Goal: Navigation & Orientation: Find specific page/section

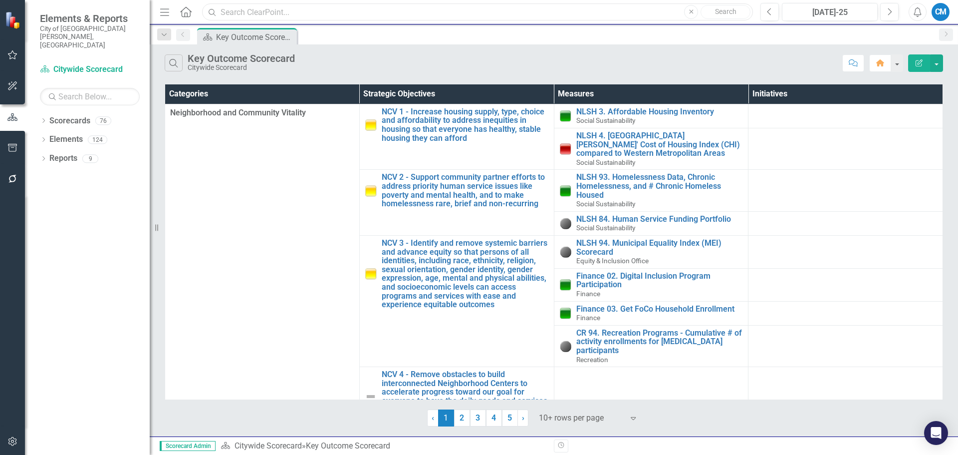
click at [336, 13] on input "text" at bounding box center [477, 11] width 551 height 17
click at [260, 15] on input "text" at bounding box center [477, 11] width 551 height 17
click at [264, 13] on input "access" at bounding box center [477, 11] width 551 height 17
type input "a"
click at [46, 119] on icon "Dropdown" at bounding box center [43, 121] width 7 height 5
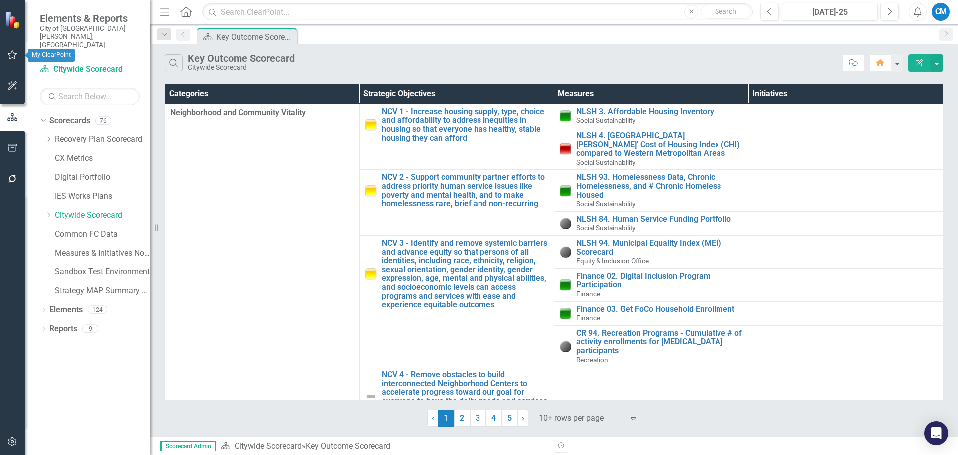
click at [11, 55] on icon "button" at bounding box center [12, 55] width 10 height 8
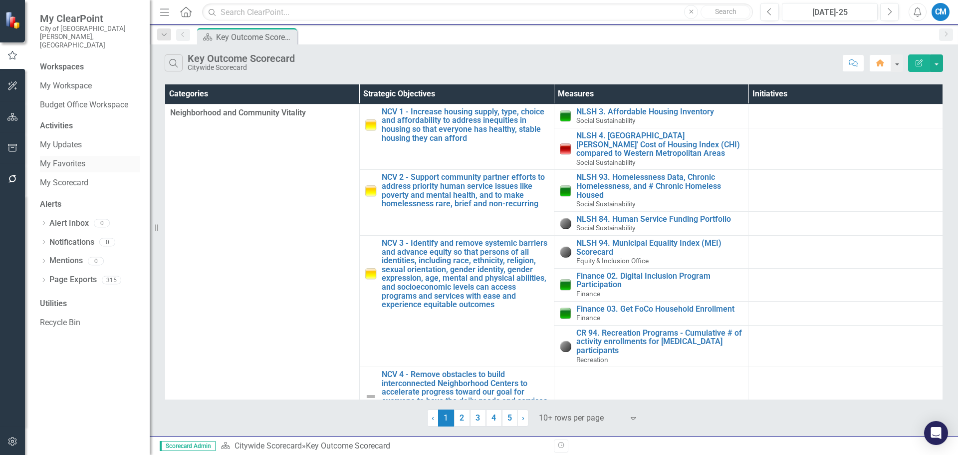
click at [70, 158] on link "My Favorites" at bounding box center [90, 163] width 100 height 11
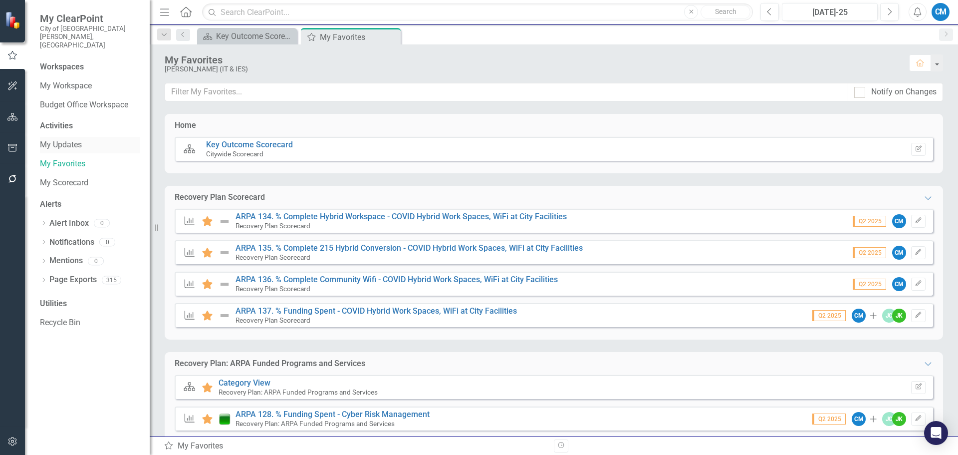
click at [70, 139] on link "My Updates" at bounding box center [90, 144] width 100 height 11
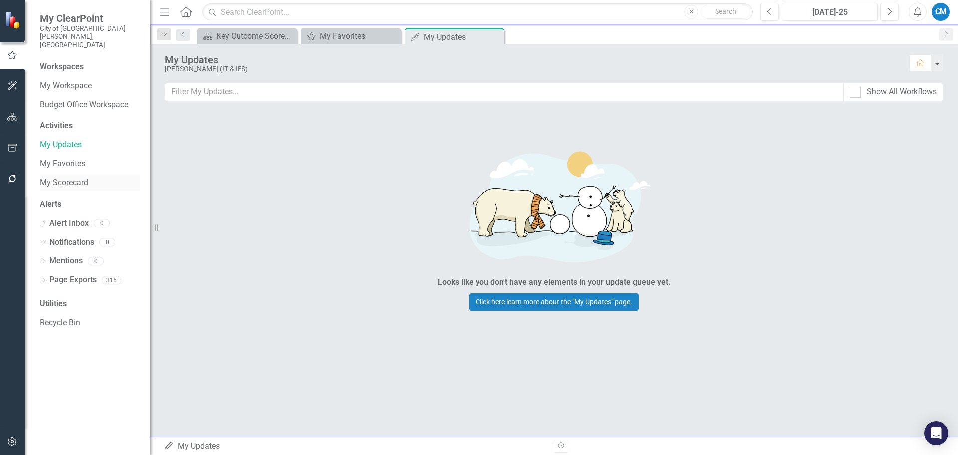
click at [69, 177] on link "My Scorecard" at bounding box center [90, 182] width 100 height 11
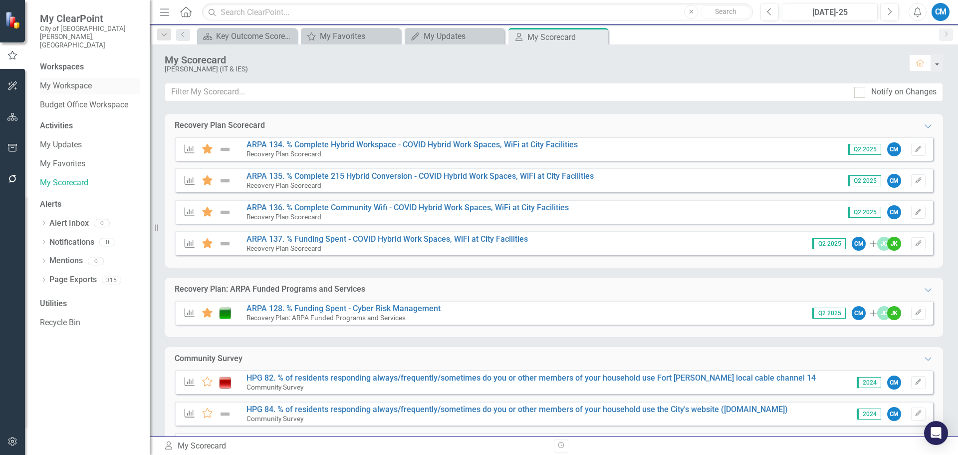
click at [78, 80] on link "My Workspace" at bounding box center [90, 85] width 100 height 11
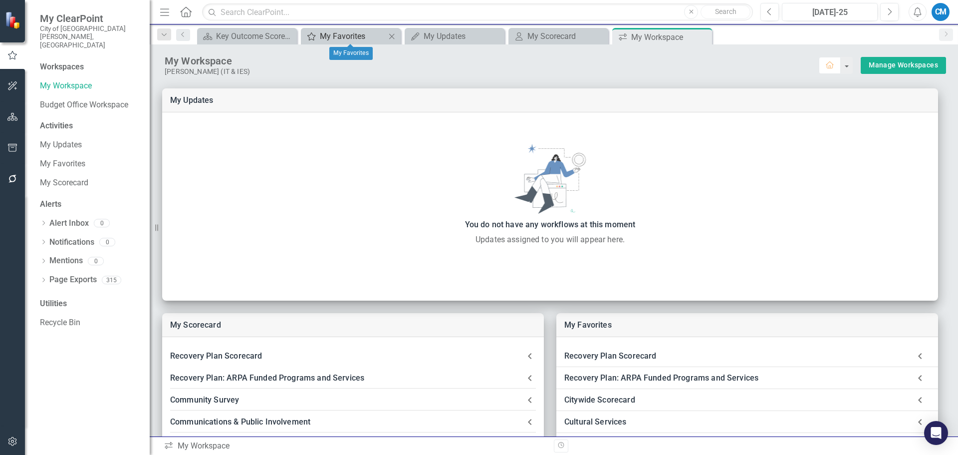
click at [347, 32] on div "My Favorites" at bounding box center [353, 36] width 66 height 12
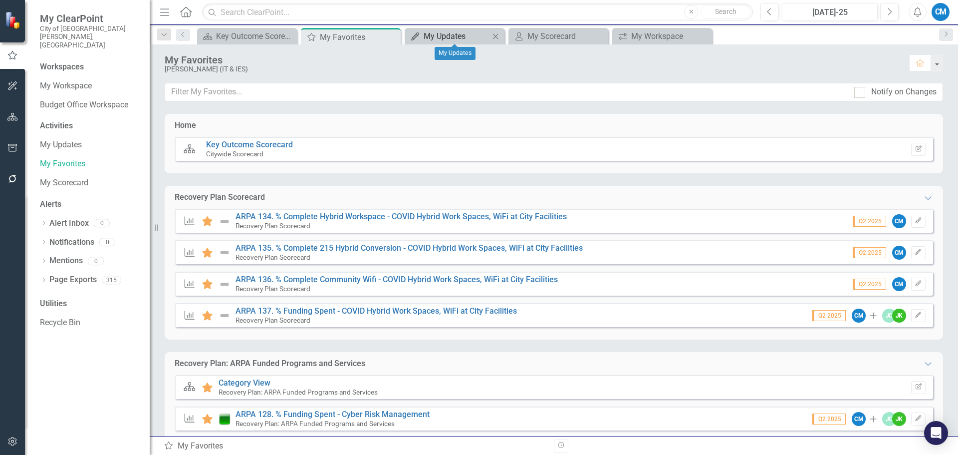
click at [464, 39] on div "My Updates" at bounding box center [457, 36] width 66 height 12
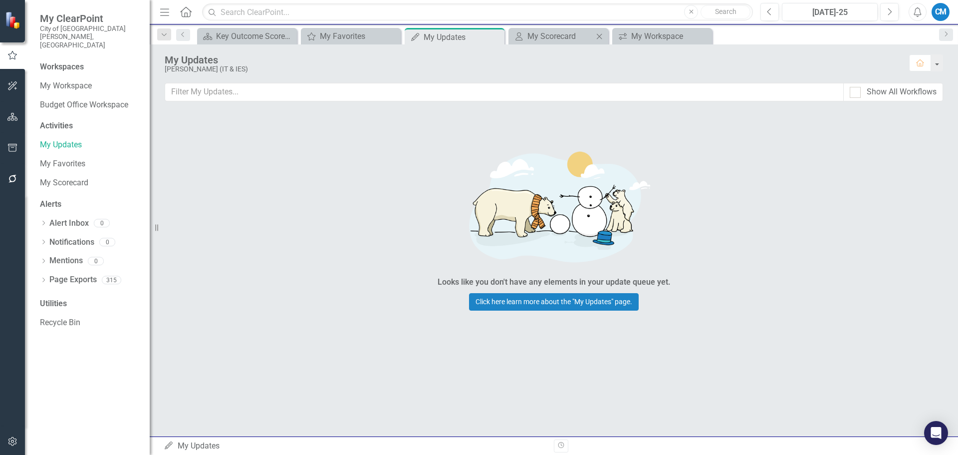
click at [547, 29] on div "My Scorecard My Scorecard Close" at bounding box center [559, 36] width 100 height 16
click at [548, 36] on div "My Scorecard" at bounding box center [561, 36] width 66 height 12
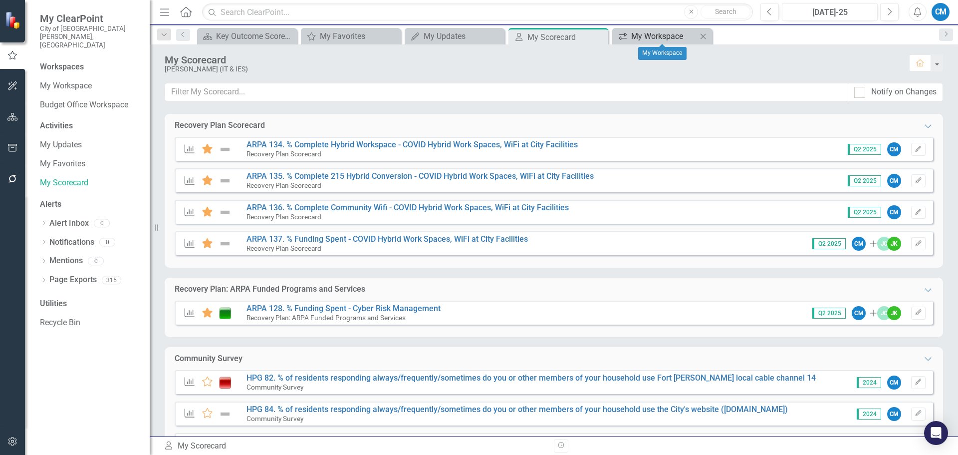
click at [663, 36] on div "My Workspace" at bounding box center [664, 36] width 66 height 12
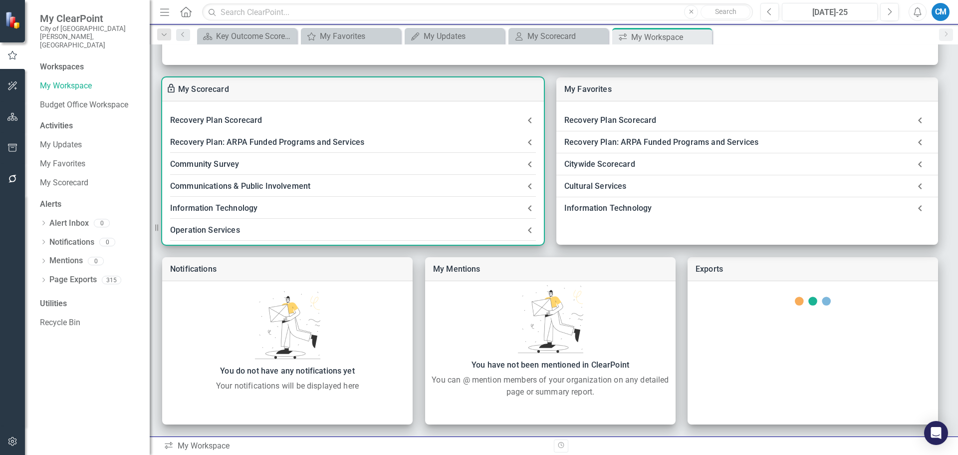
scroll to position [236, 0]
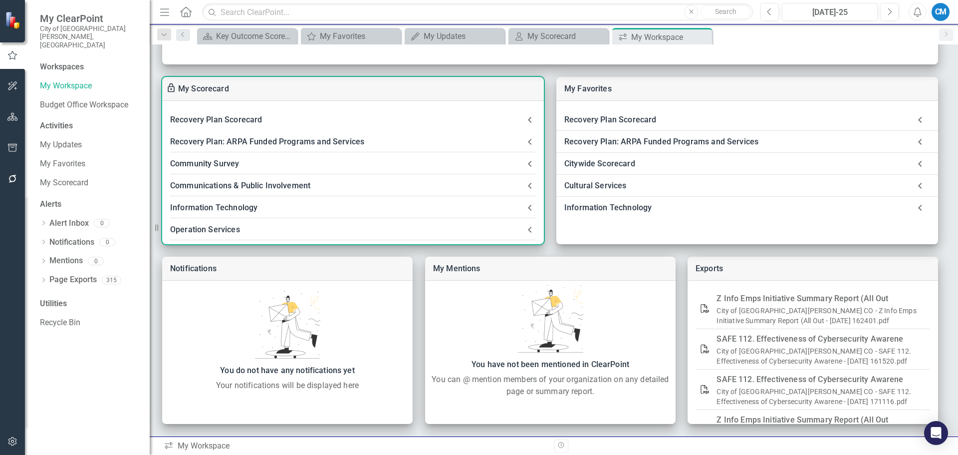
click at [286, 183] on div "Communications & Public Involvement" at bounding box center [347, 186] width 354 height 14
click at [302, 234] on link "HPG 3. Average Response Time of Cases Submitted to Access [GEOGRAPHIC_DATA][PER…" at bounding box center [371, 231] width 370 height 9
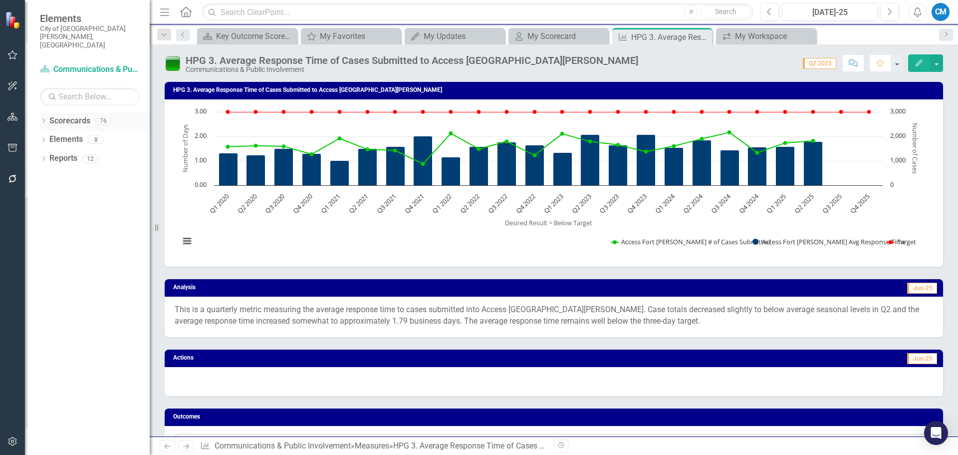
click at [44, 118] on icon at bounding box center [43, 120] width 2 height 4
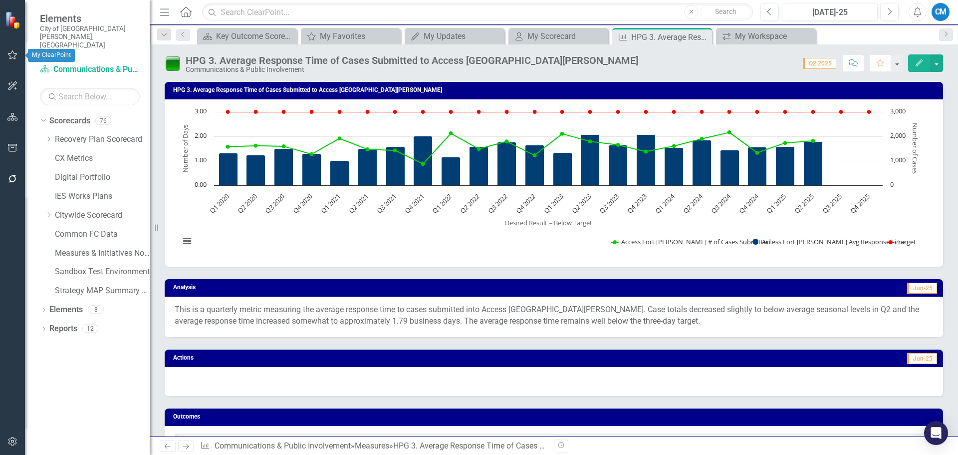
click at [15, 56] on icon "button" at bounding box center [12, 54] width 9 height 9
